Goal: Find specific page/section: Find specific page/section

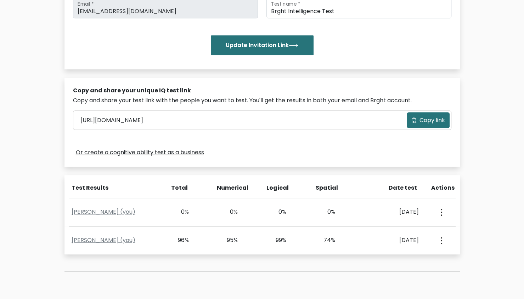
scroll to position [212, 0]
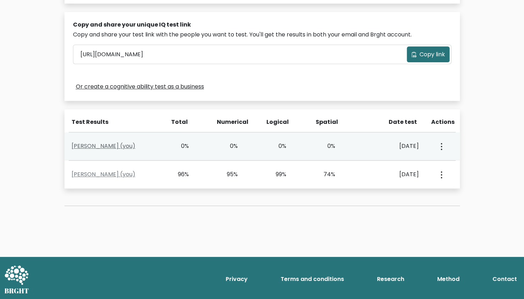
click at [112, 146] on link "Mitri Sharaiha (you)" at bounding box center [104, 146] width 64 height 8
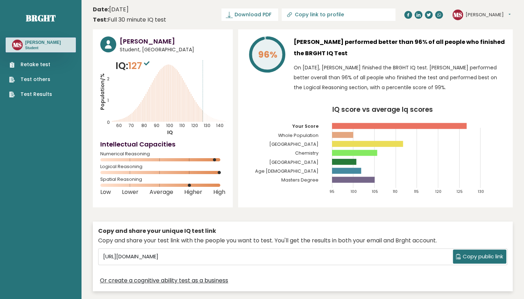
click at [42, 62] on link "Retake test" at bounding box center [30, 64] width 43 height 7
click at [40, 79] on link "Test others" at bounding box center [30, 79] width 43 height 7
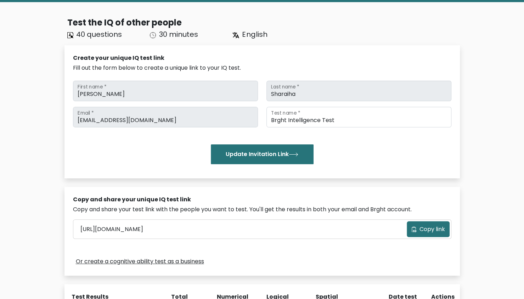
scroll to position [71, 0]
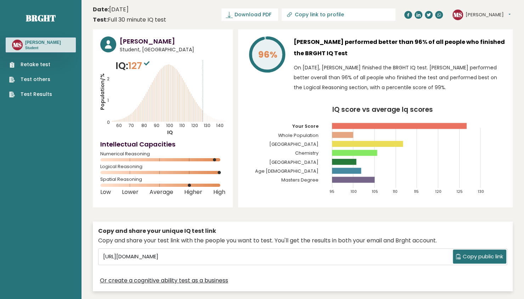
click at [43, 92] on link "Test Results" at bounding box center [30, 94] width 43 height 7
